Goal: Task Accomplishment & Management: Manage account settings

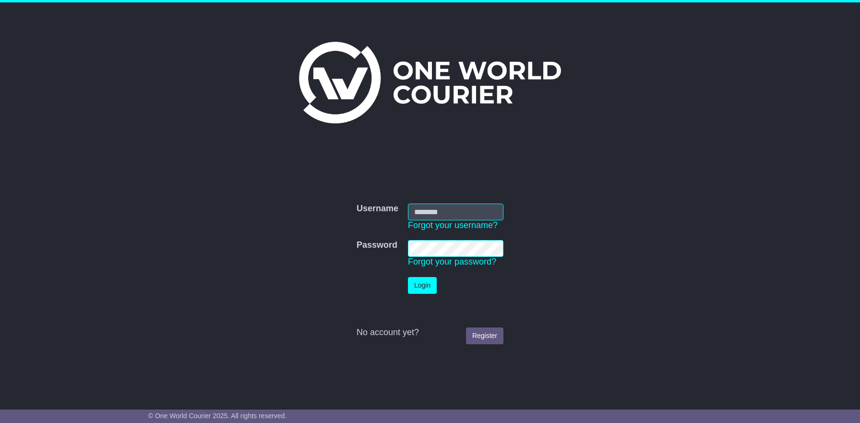
type input "**********"
click at [426, 287] on button "Login" at bounding box center [422, 285] width 29 height 17
